Goal: Use online tool/utility: Utilize a website feature to perform a specific function

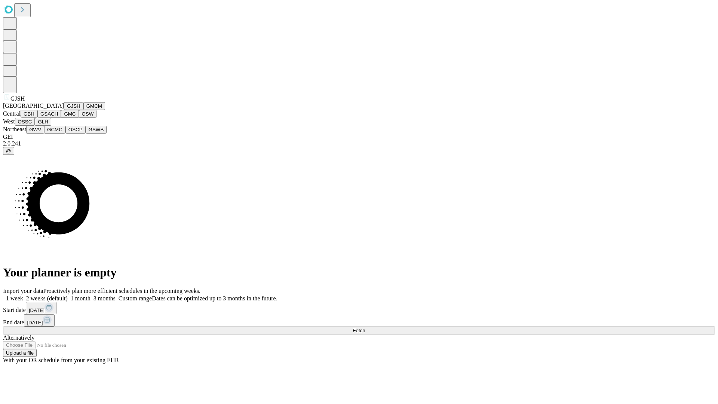
click at [64, 110] on button "GJSH" at bounding box center [73, 106] width 19 height 8
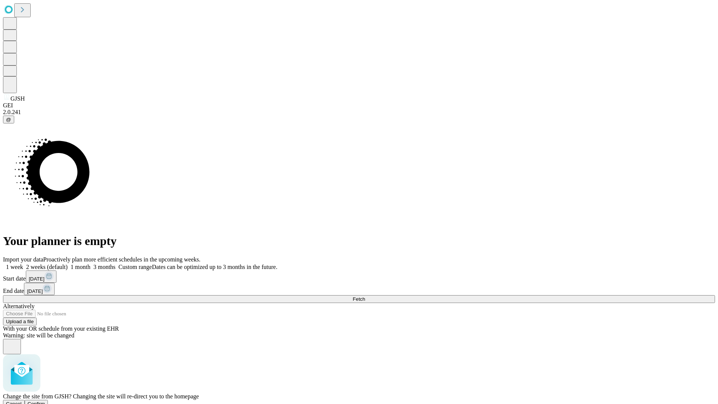
click at [45, 401] on span "Confirm" at bounding box center [37, 404] width 18 height 6
click at [90, 264] on label "1 month" at bounding box center [79, 267] width 23 height 6
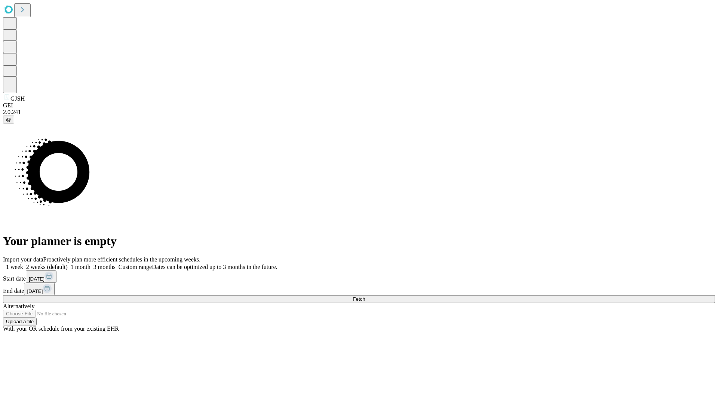
click at [365, 296] on span "Fetch" at bounding box center [359, 299] width 12 height 6
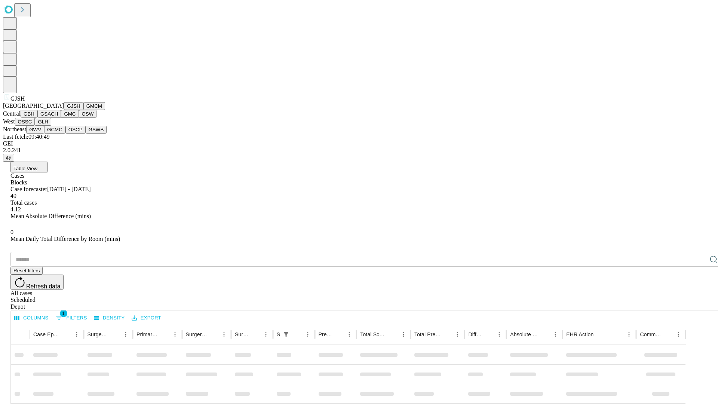
click at [83, 110] on button "GMCM" at bounding box center [94, 106] width 22 height 8
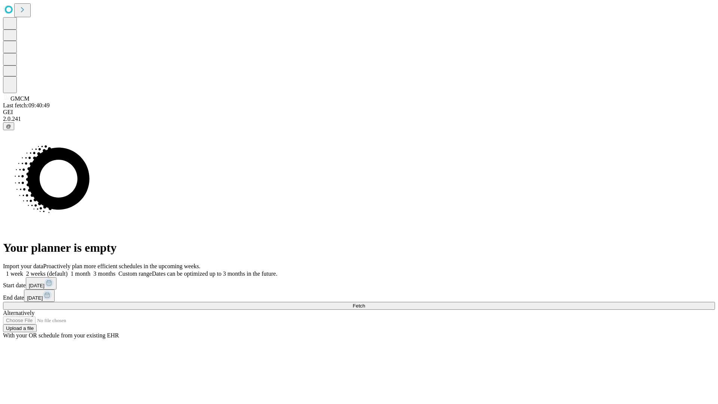
click at [90, 270] on label "1 month" at bounding box center [79, 273] width 23 height 6
click at [365, 303] on span "Fetch" at bounding box center [359, 306] width 12 height 6
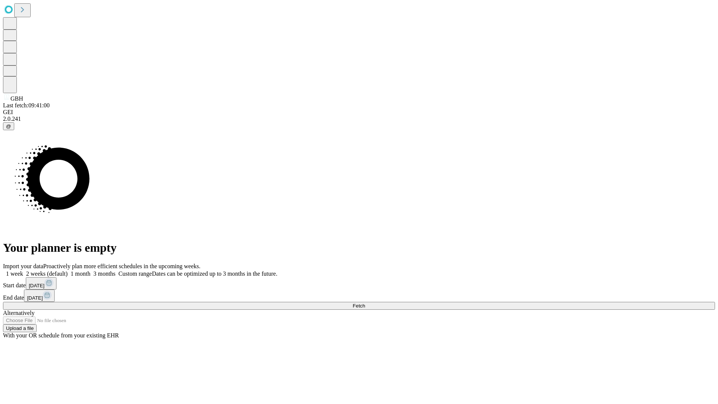
click at [90, 270] on label "1 month" at bounding box center [79, 273] width 23 height 6
click at [365, 303] on span "Fetch" at bounding box center [359, 306] width 12 height 6
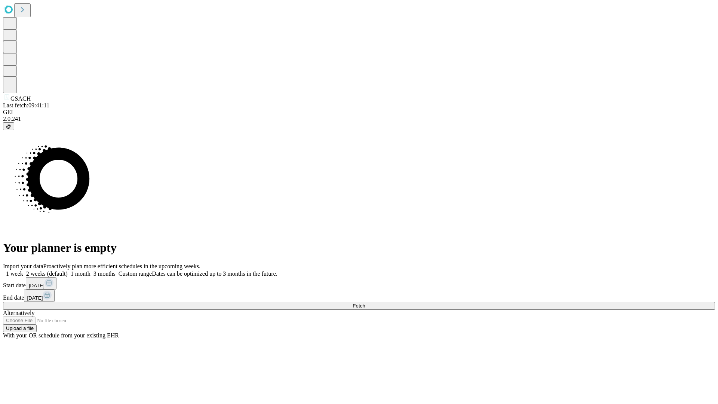
click at [90, 270] on label "1 month" at bounding box center [79, 273] width 23 height 6
click at [365, 303] on span "Fetch" at bounding box center [359, 306] width 12 height 6
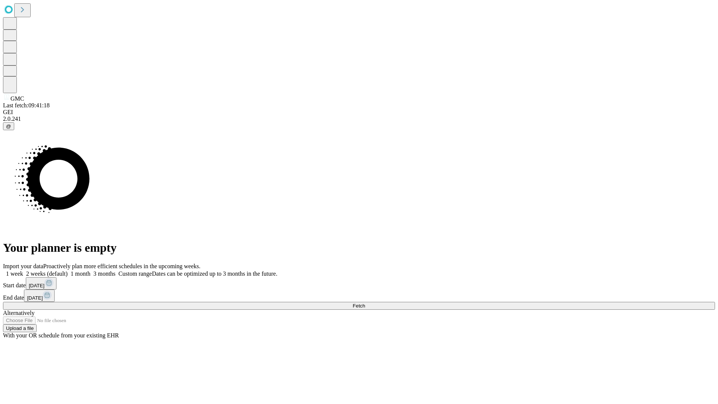
click at [90, 270] on label "1 month" at bounding box center [79, 273] width 23 height 6
click at [365, 303] on span "Fetch" at bounding box center [359, 306] width 12 height 6
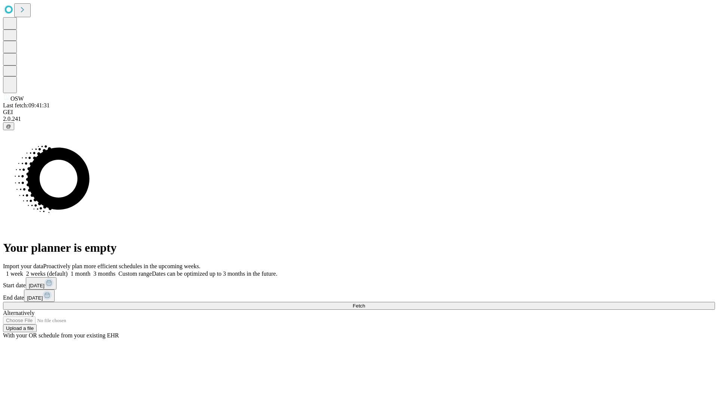
click at [365, 303] on span "Fetch" at bounding box center [359, 306] width 12 height 6
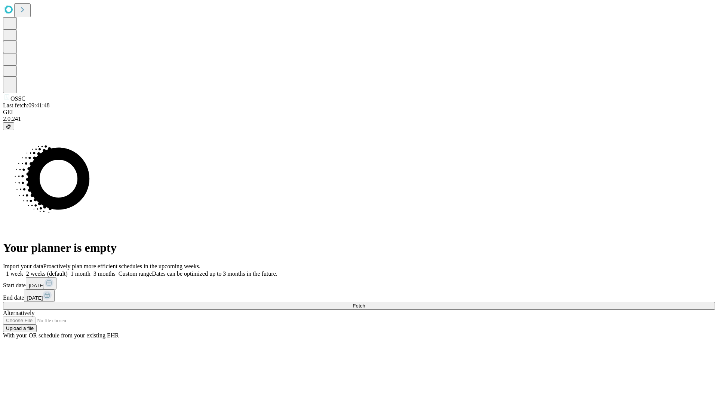
click at [90, 270] on label "1 month" at bounding box center [79, 273] width 23 height 6
click at [365, 303] on span "Fetch" at bounding box center [359, 306] width 12 height 6
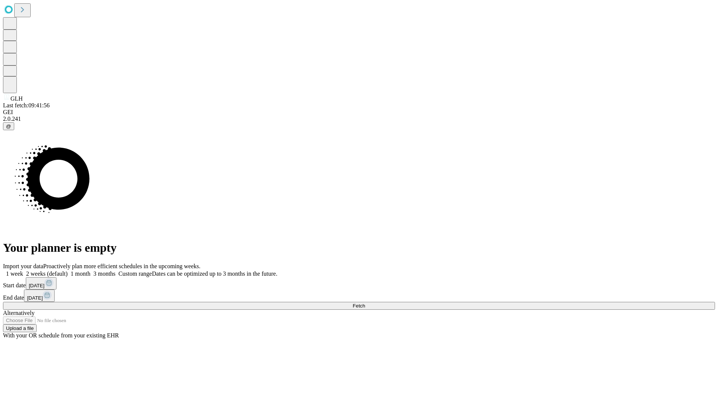
click at [90, 270] on label "1 month" at bounding box center [79, 273] width 23 height 6
click at [365, 303] on span "Fetch" at bounding box center [359, 306] width 12 height 6
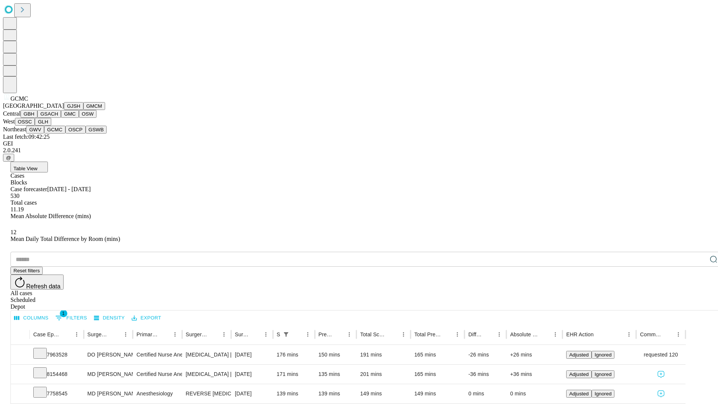
click at [65, 133] on button "OSCP" at bounding box center [75, 130] width 20 height 8
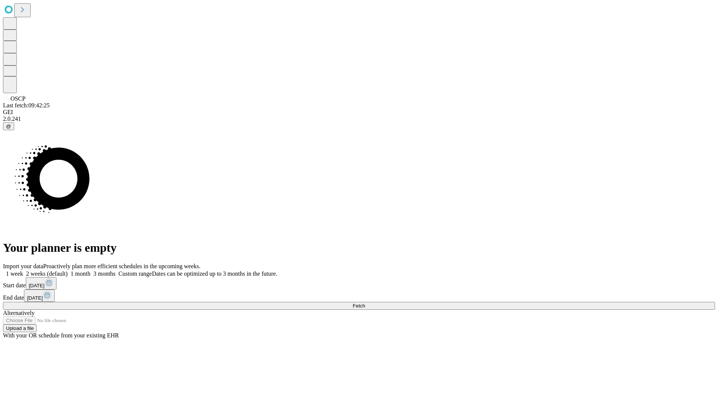
click at [90, 270] on label "1 month" at bounding box center [79, 273] width 23 height 6
click at [365, 303] on span "Fetch" at bounding box center [359, 306] width 12 height 6
click at [90, 270] on label "1 month" at bounding box center [79, 273] width 23 height 6
click at [365, 303] on span "Fetch" at bounding box center [359, 306] width 12 height 6
